Goal: Task Accomplishment & Management: Complete application form

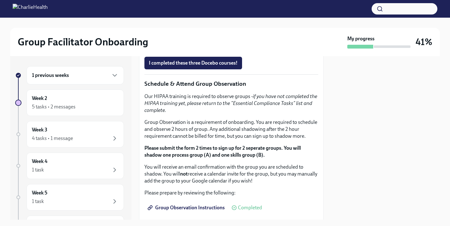
scroll to position [322, 0]
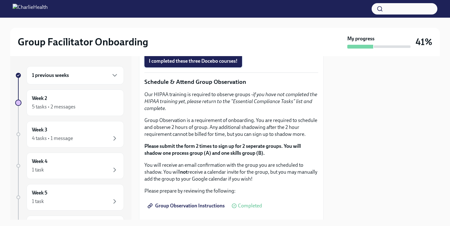
click at [203, 64] on span "I completed these three Docebo courses!" at bounding box center [193, 61] width 89 height 6
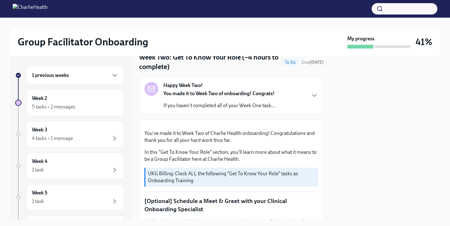
scroll to position [27, 0]
click at [224, 97] on p "You made it to Week Two of onboarding! Congrats!" at bounding box center [218, 93] width 111 height 7
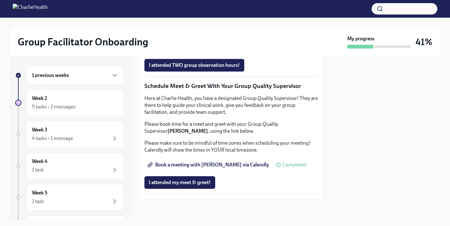
scroll to position [850, 0]
click at [97, 100] on div "Week 2 5 tasks • 2 messages" at bounding box center [75, 103] width 87 height 16
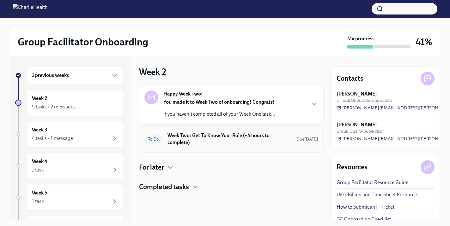
click at [221, 141] on h6 "Week Two: Get To Know Your Role (~4 hours to complete)" at bounding box center [229, 139] width 124 height 14
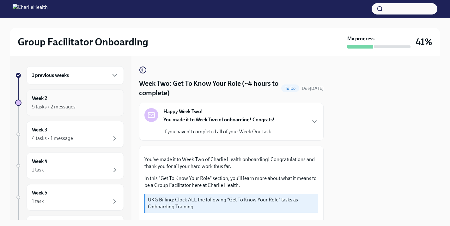
click at [92, 101] on div "Week 2 5 tasks • 2 messages" at bounding box center [75, 103] width 87 height 16
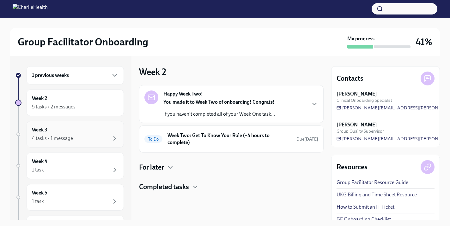
click at [102, 136] on div "4 tasks • 1 message" at bounding box center [75, 139] width 87 height 8
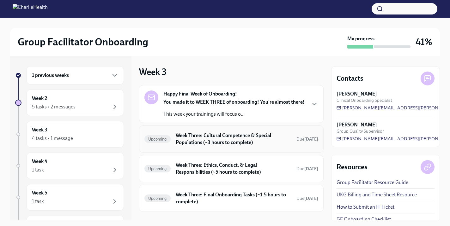
click at [237, 146] on h6 "Week Three: Cultural Competence & Special Populations (~3 hours to complete)" at bounding box center [234, 139] width 116 height 14
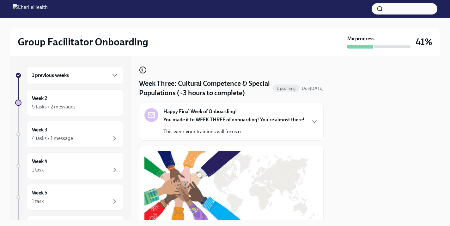
click at [143, 69] on icon "button" at bounding box center [141, 70] width 1 height 3
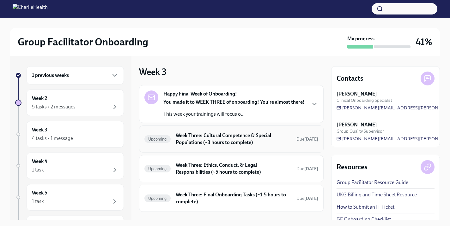
scroll to position [50, 0]
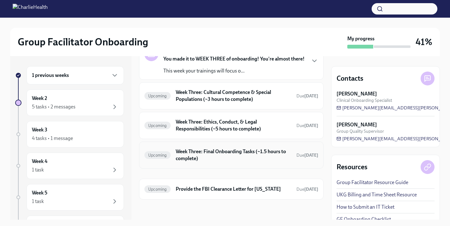
click at [216, 151] on h6 "Week Three: Final Onboarding Tasks (~1.5 hours to complete)" at bounding box center [234, 155] width 116 height 14
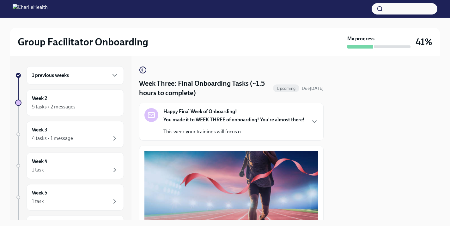
click at [138, 69] on div "1 previous weeks Week 2 5 tasks • 2 messages Week 3 4 tasks • 1 message Week 4 …" at bounding box center [224, 138] width 429 height 164
click at [140, 73] on icon "button" at bounding box center [143, 70] width 8 height 8
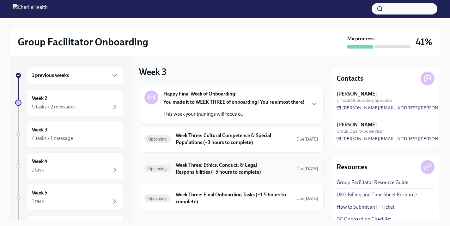
click at [206, 170] on h6 "Week Three: Ethics, Conduct, & Legal Responsibilities (~5 hours to complete)" at bounding box center [234, 169] width 116 height 14
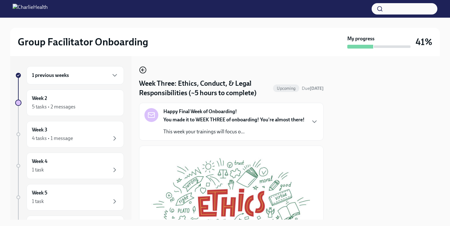
click at [142, 69] on icon "button" at bounding box center [143, 70] width 8 height 8
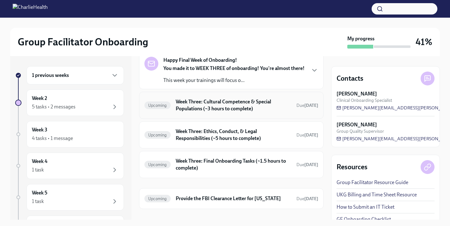
scroll to position [50, 0]
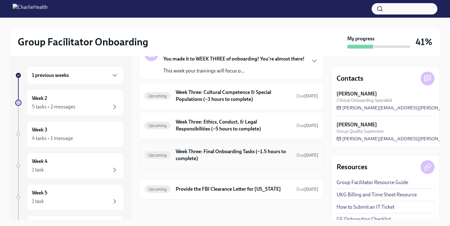
click at [227, 151] on h6 "Week Three: Final Onboarding Tasks (~1.5 hours to complete)" at bounding box center [234, 155] width 116 height 14
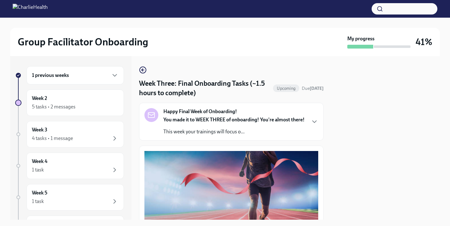
click at [143, 66] on link at bounding box center [143, 70] width 8 height 8
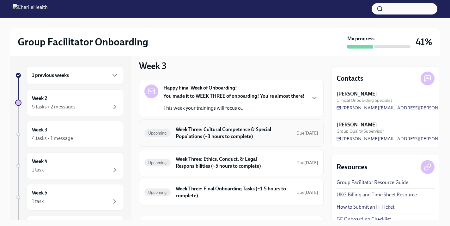
scroll to position [6, 0]
click at [242, 137] on h6 "Week Three: Cultural Competence & Special Populations (~3 hours to complete)" at bounding box center [234, 133] width 116 height 14
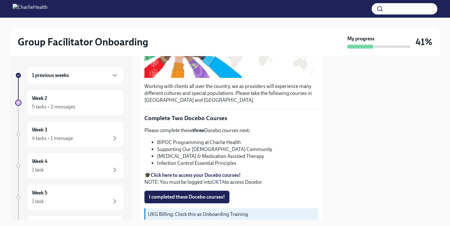
scroll to position [146, 0]
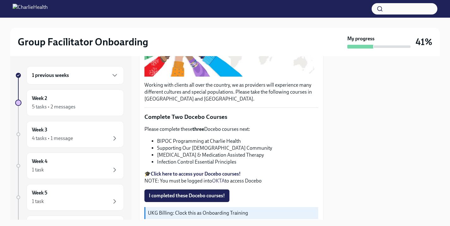
click at [196, 199] on span "I completed these Docebo courses!" at bounding box center [187, 196] width 76 height 6
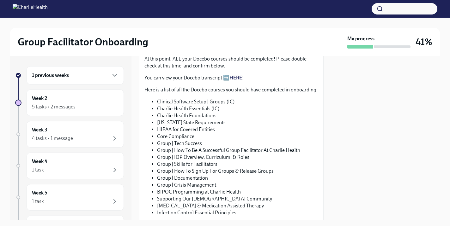
scroll to position [363, 0]
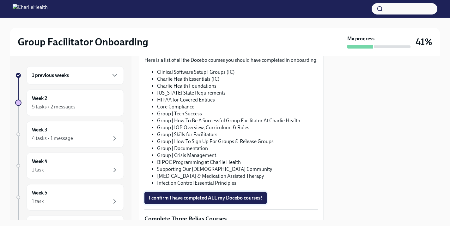
click at [214, 201] on span "I confirm I have completed ALL my Docebo courses!" at bounding box center [205, 198] width 113 height 6
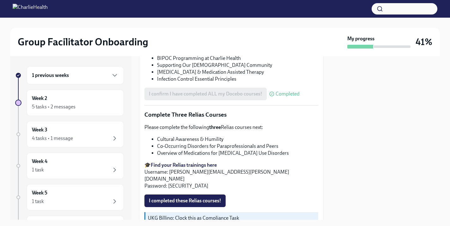
scroll to position [503, 0]
